Goal: Book appointment/travel/reservation

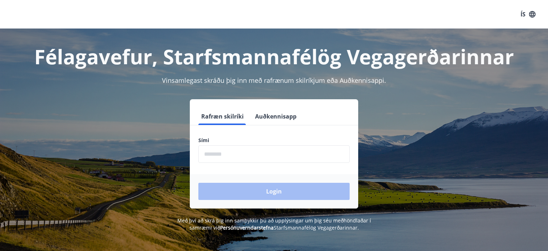
click at [209, 160] on input "phone" at bounding box center [273, 153] width 151 height 17
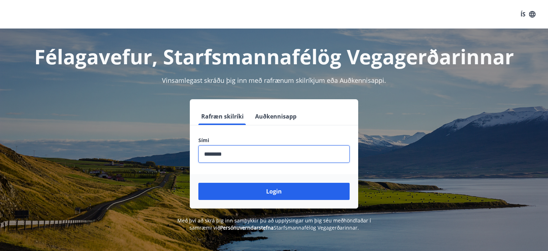
type input "********"
click at [198, 183] on button "Login" at bounding box center [273, 191] width 151 height 17
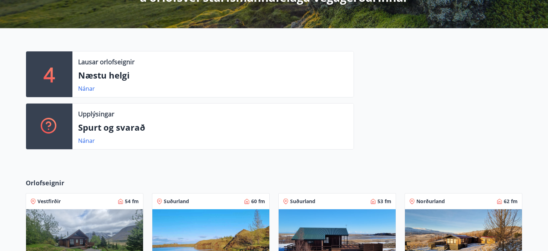
scroll to position [100, 0]
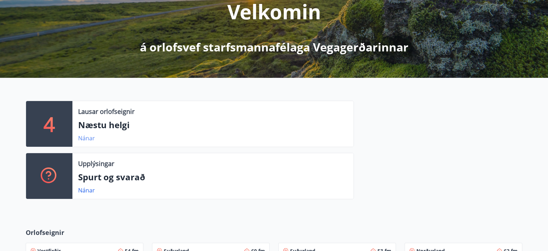
click at [85, 136] on link "Nánar" at bounding box center [86, 138] width 17 height 8
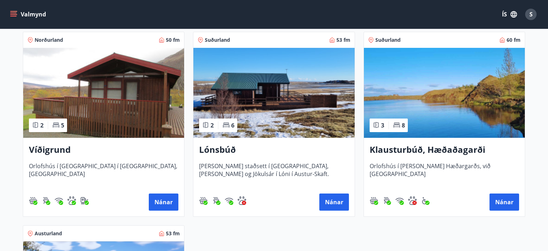
scroll to position [151, 0]
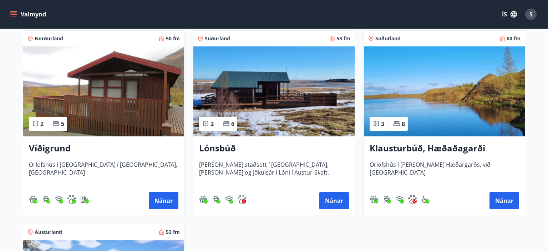
click at [121, 113] on img at bounding box center [103, 91] width 161 height 90
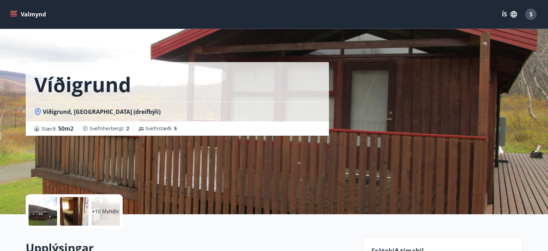
click at [9, 18] on button "Valmynd" at bounding box center [29, 14] width 40 height 13
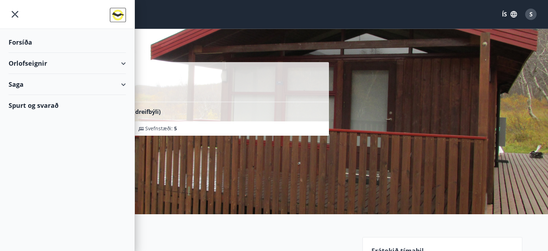
click at [48, 62] on div "Orlofseignir" at bounding box center [67, 63] width 117 height 21
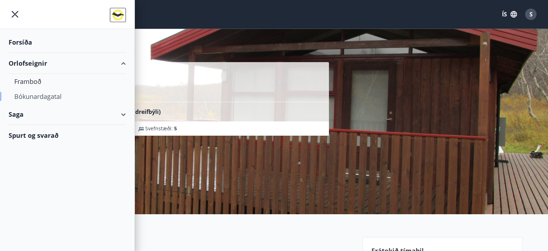
click at [41, 98] on div "Bókunardagatal" at bounding box center [67, 96] width 106 height 15
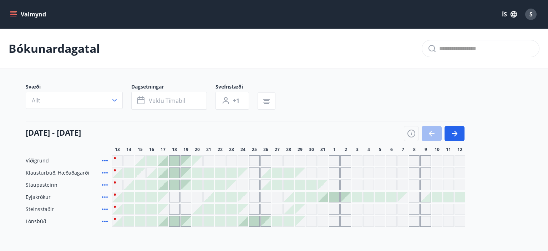
click at [311, 176] on div "Gráir dagar eru ekki bókanlegir" at bounding box center [311, 172] width 11 height 11
click at [313, 196] on div at bounding box center [311, 197] width 10 height 10
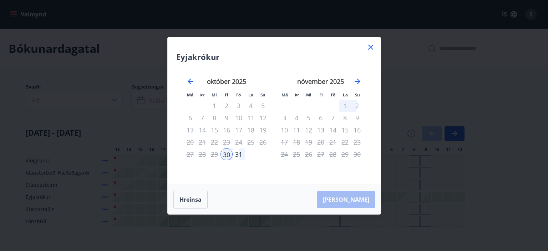
click at [358, 107] on div "2" at bounding box center [357, 106] width 12 height 12
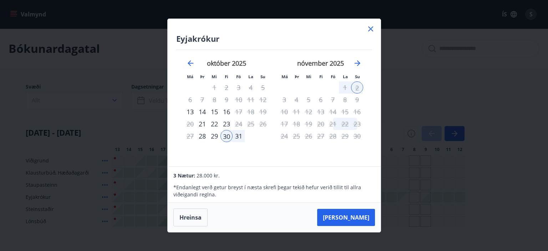
click at [370, 30] on icon at bounding box center [370, 28] width 5 height 5
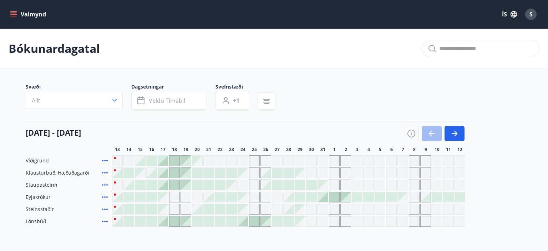
click at [229, 220] on div at bounding box center [232, 221] width 10 height 10
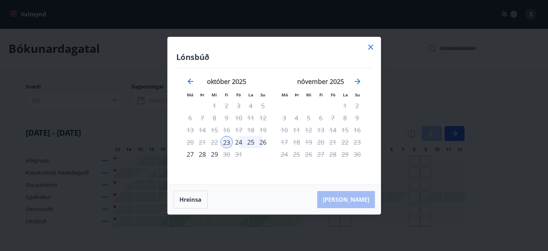
click at [262, 143] on div "26" at bounding box center [263, 142] width 12 height 12
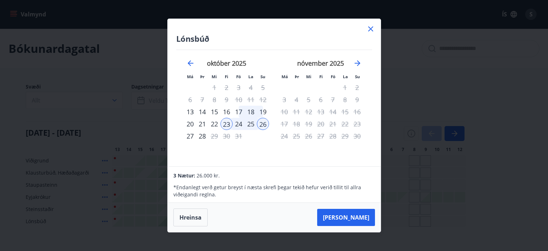
click at [373, 30] on icon at bounding box center [370, 29] width 9 height 9
